Goal: Transaction & Acquisition: Purchase product/service

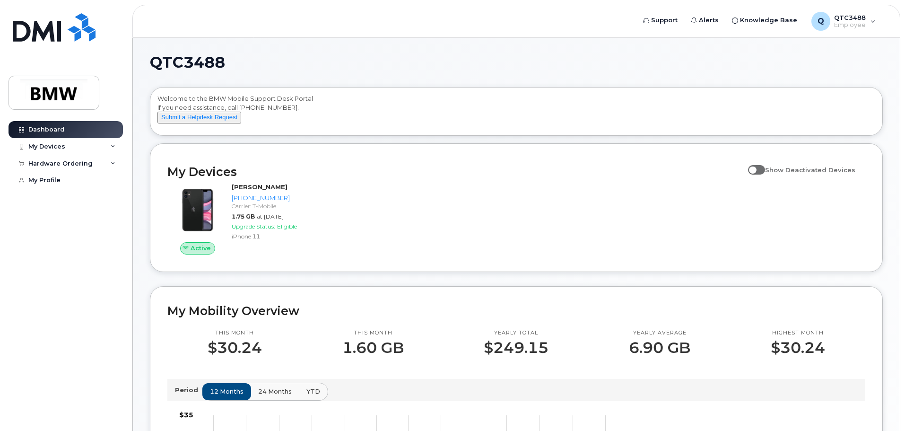
click at [759, 174] on span at bounding box center [756, 169] width 17 height 9
click at [756, 168] on input "Show Deactivated Devices" at bounding box center [752, 165] width 8 height 8
drag, startPoint x: 769, startPoint y: 179, endPoint x: 769, endPoint y: 184, distance: 5.7
click at [769, 179] on label "Show Deactivated Devices" at bounding box center [801, 170] width 107 height 18
click at [756, 168] on input "Show Deactivated Devices" at bounding box center [752, 165] width 8 height 8
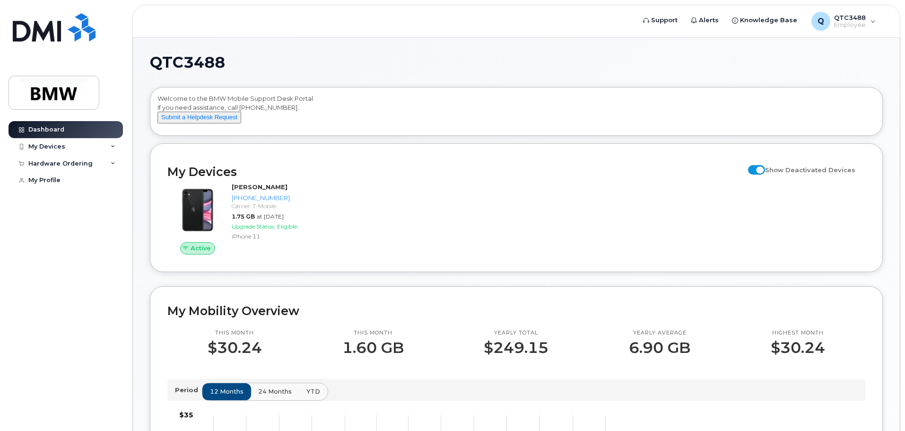
checkbox input "false"
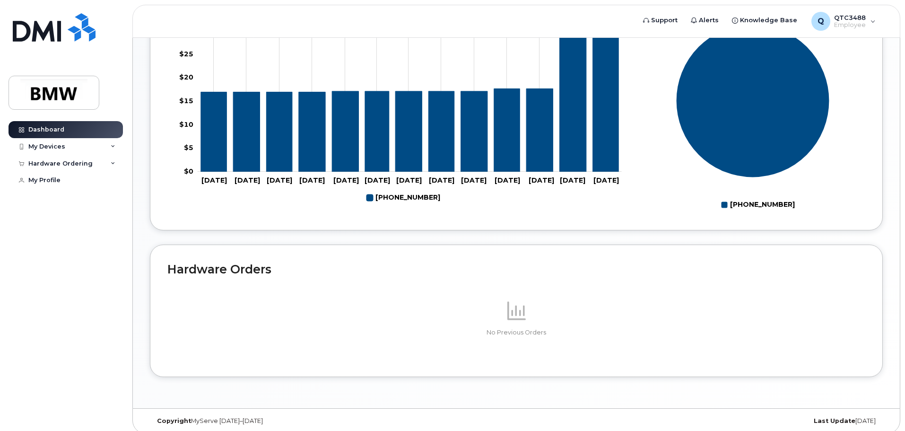
scroll to position [424, 0]
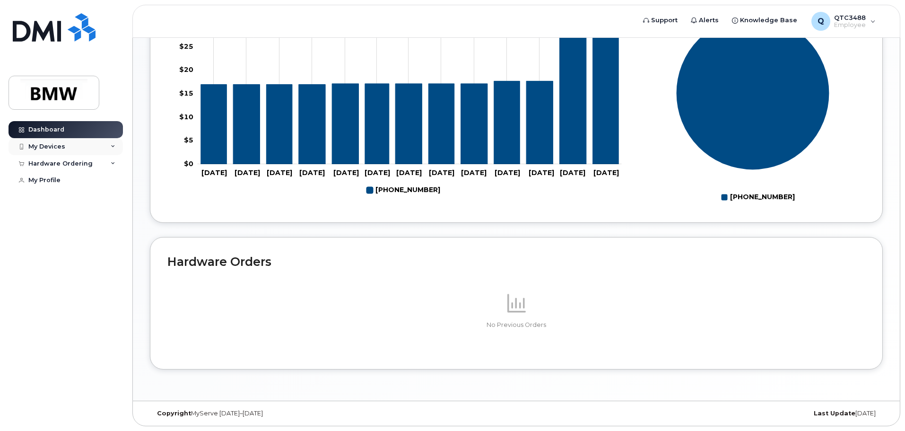
click at [113, 144] on icon at bounding box center [113, 146] width 5 height 5
click at [96, 221] on div "Hardware Ordering" at bounding box center [66, 214] width 114 height 17
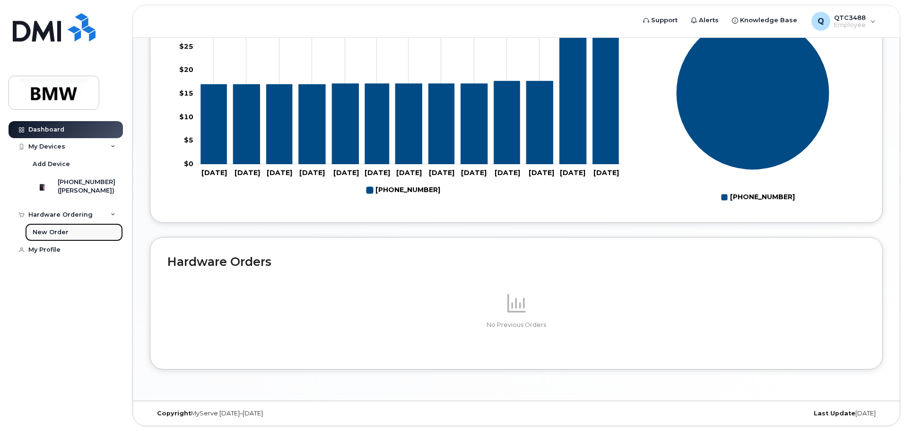
click at [87, 237] on link "New Order" at bounding box center [74, 232] width 98 height 18
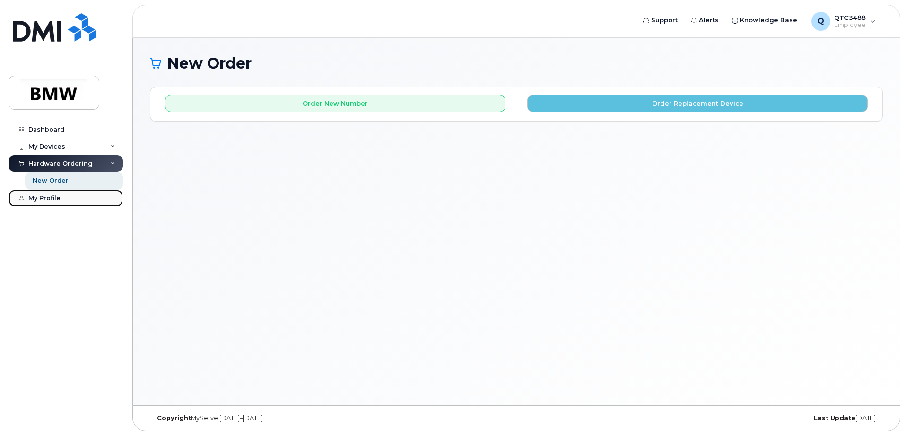
click at [48, 201] on div "My Profile" at bounding box center [44, 198] width 32 height 8
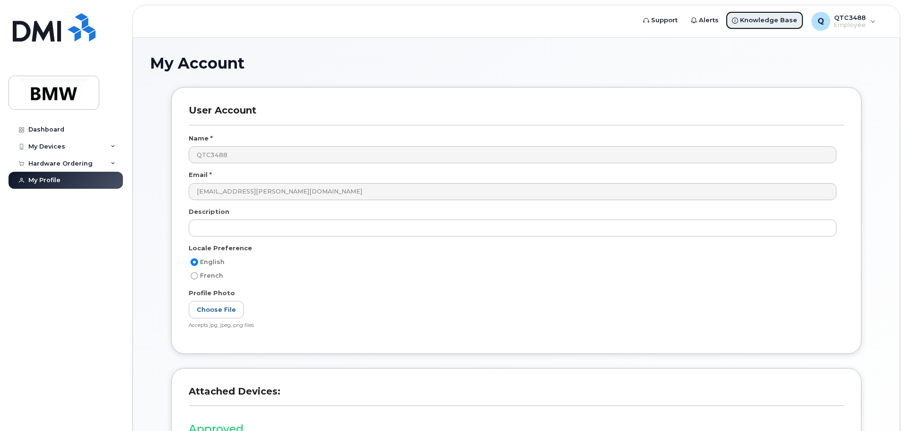
click at [783, 19] on span "Knowledge Base" at bounding box center [768, 20] width 57 height 9
